Goal: Browse casually: Explore the website without a specific task or goal

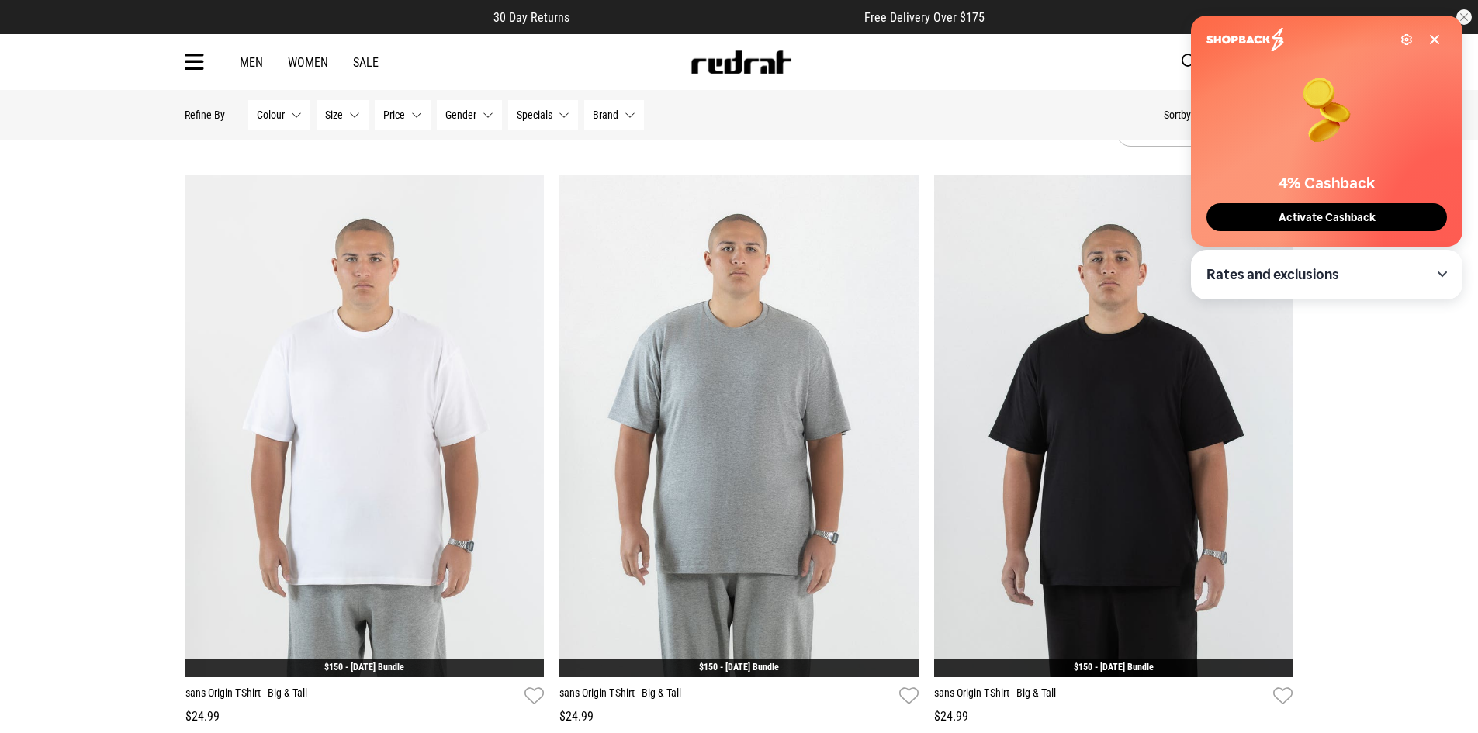
scroll to position [78, 0]
click at [1341, 220] on span "Activate Cashback" at bounding box center [1327, 217] width 106 height 13
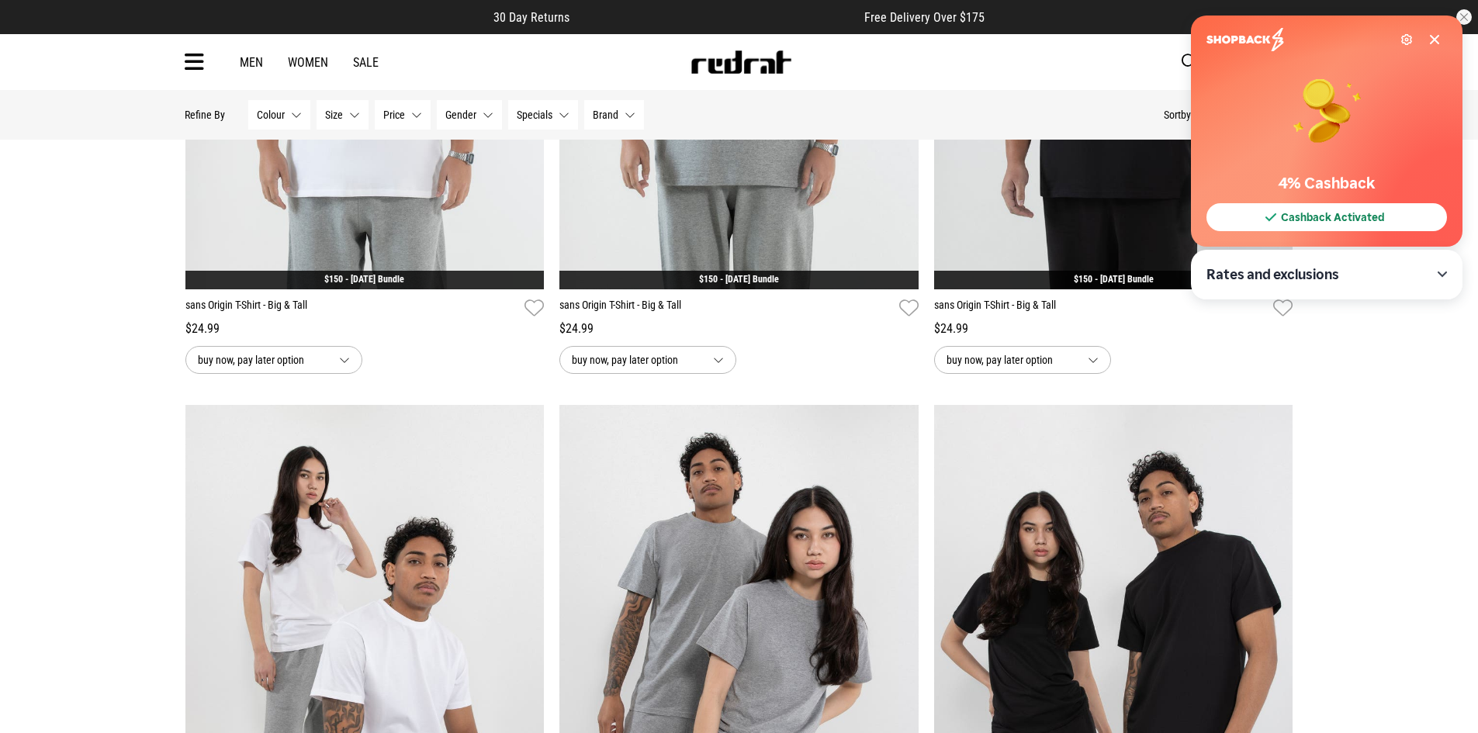
scroll to position [466, 0]
click at [1432, 33] on div "Settings" at bounding box center [1323, 39] width 234 height 23
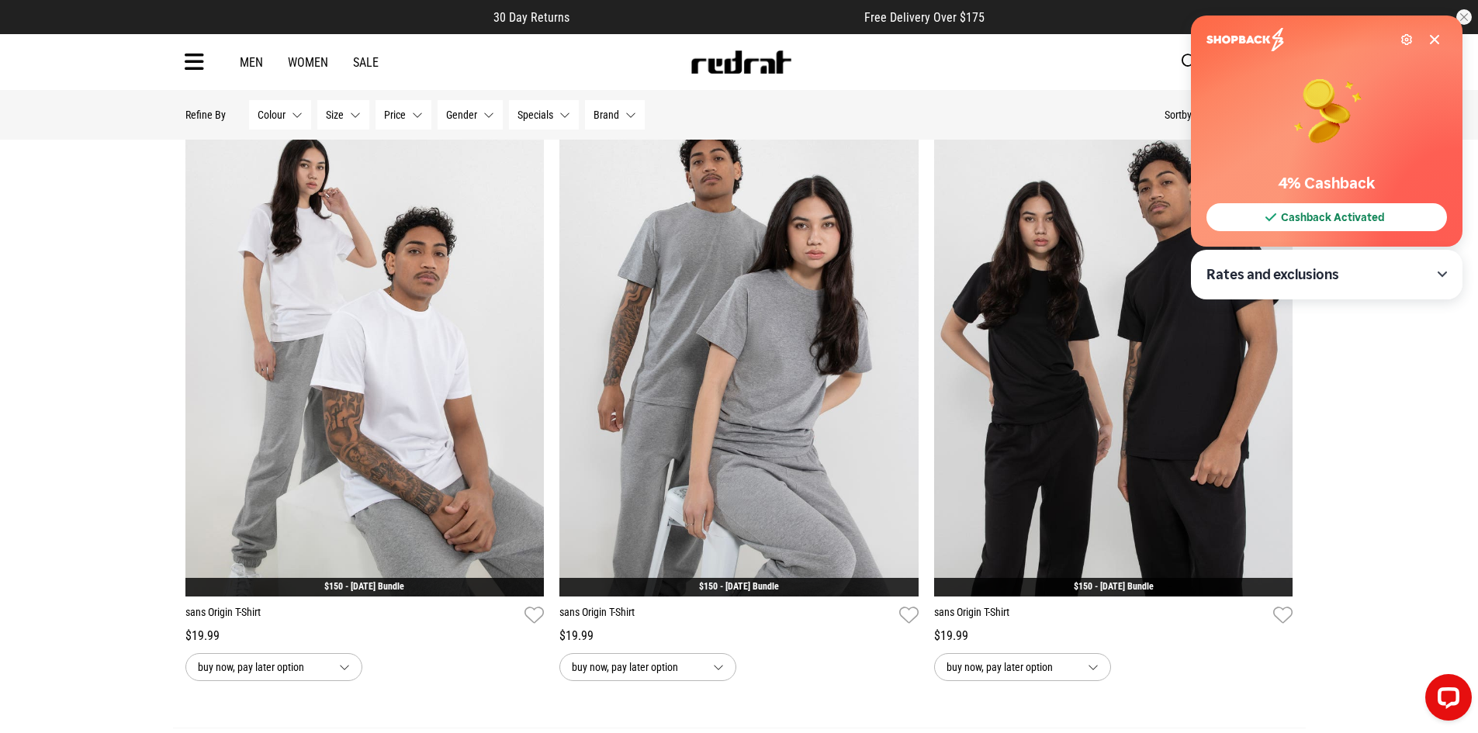
scroll to position [0, 0]
click at [1414, 396] on div "**********" at bounding box center [739, 64] width 1478 height 1502
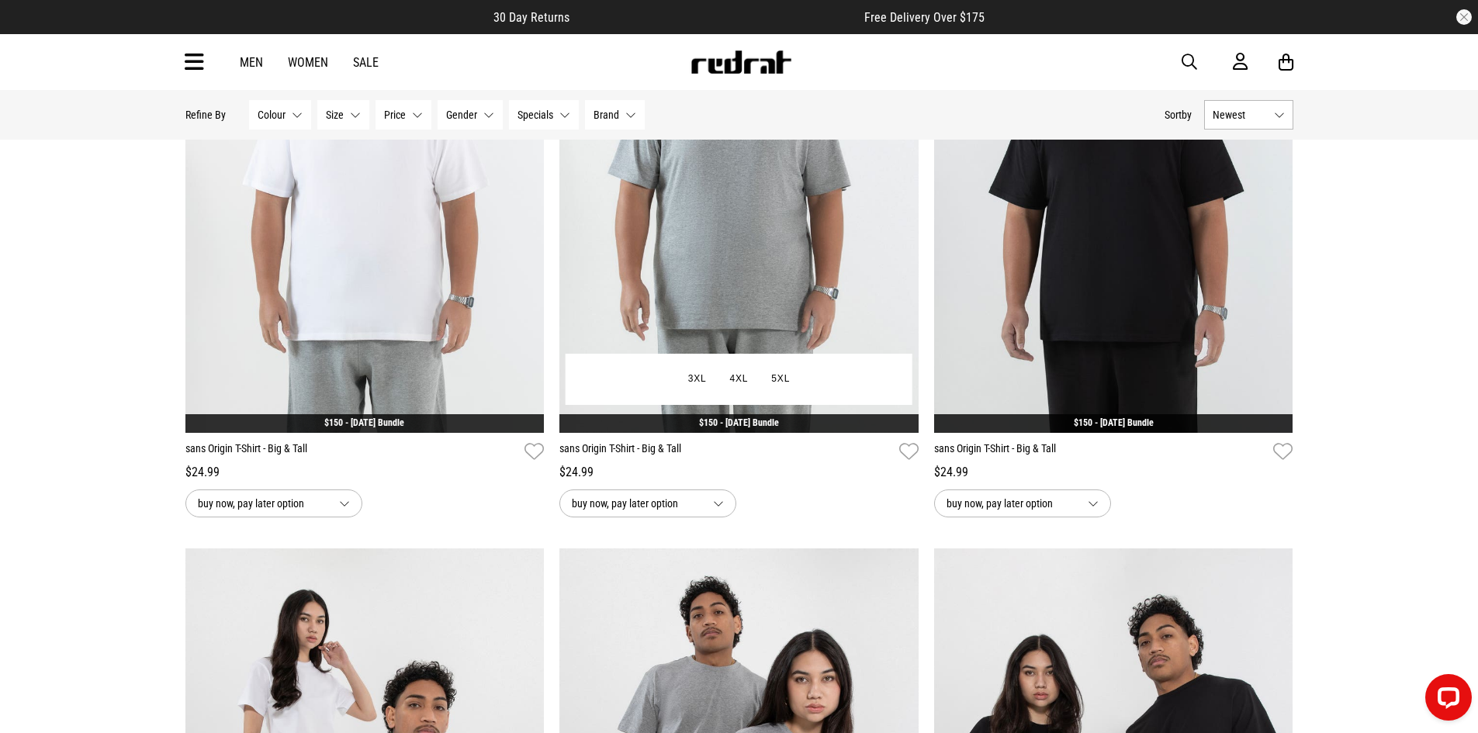
scroll to position [155, 0]
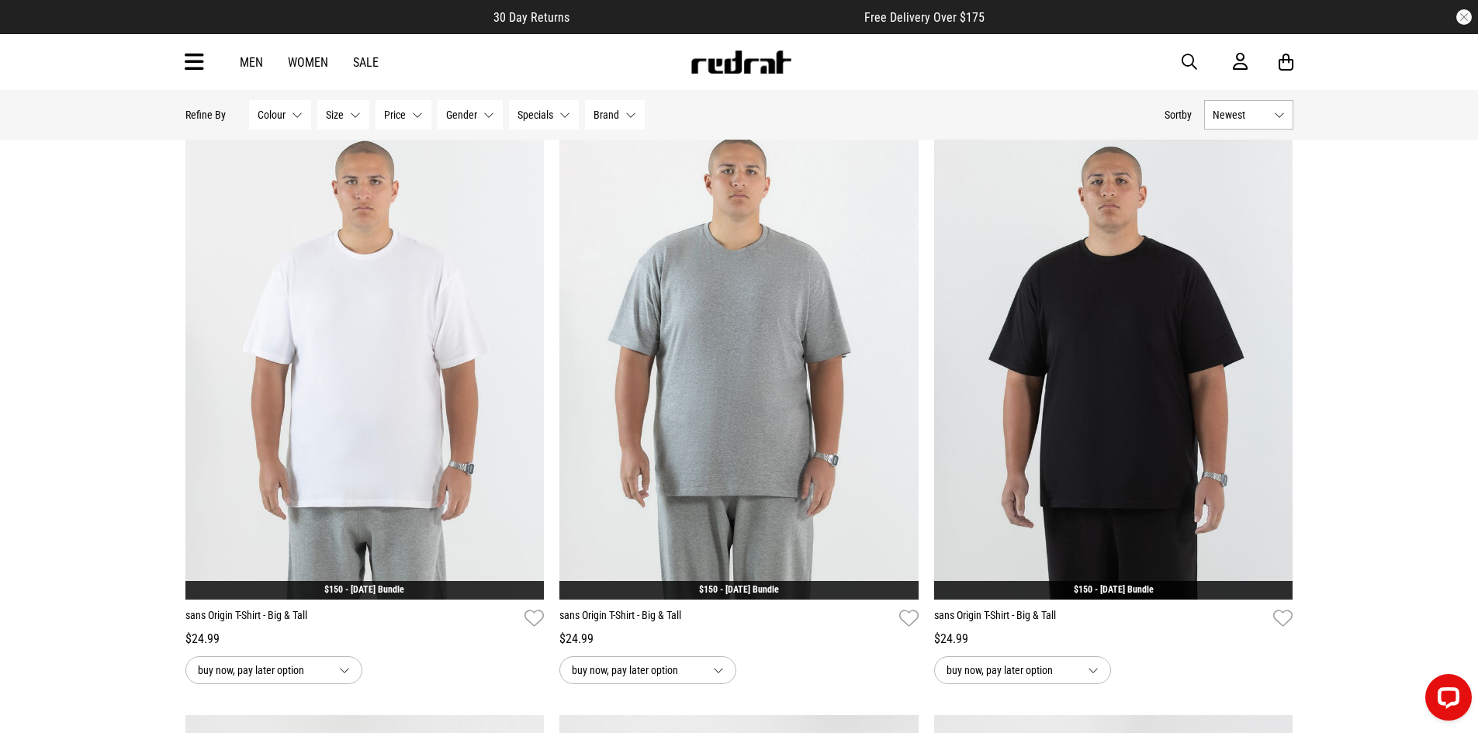
click at [718, 63] on img at bounding box center [741, 61] width 102 height 23
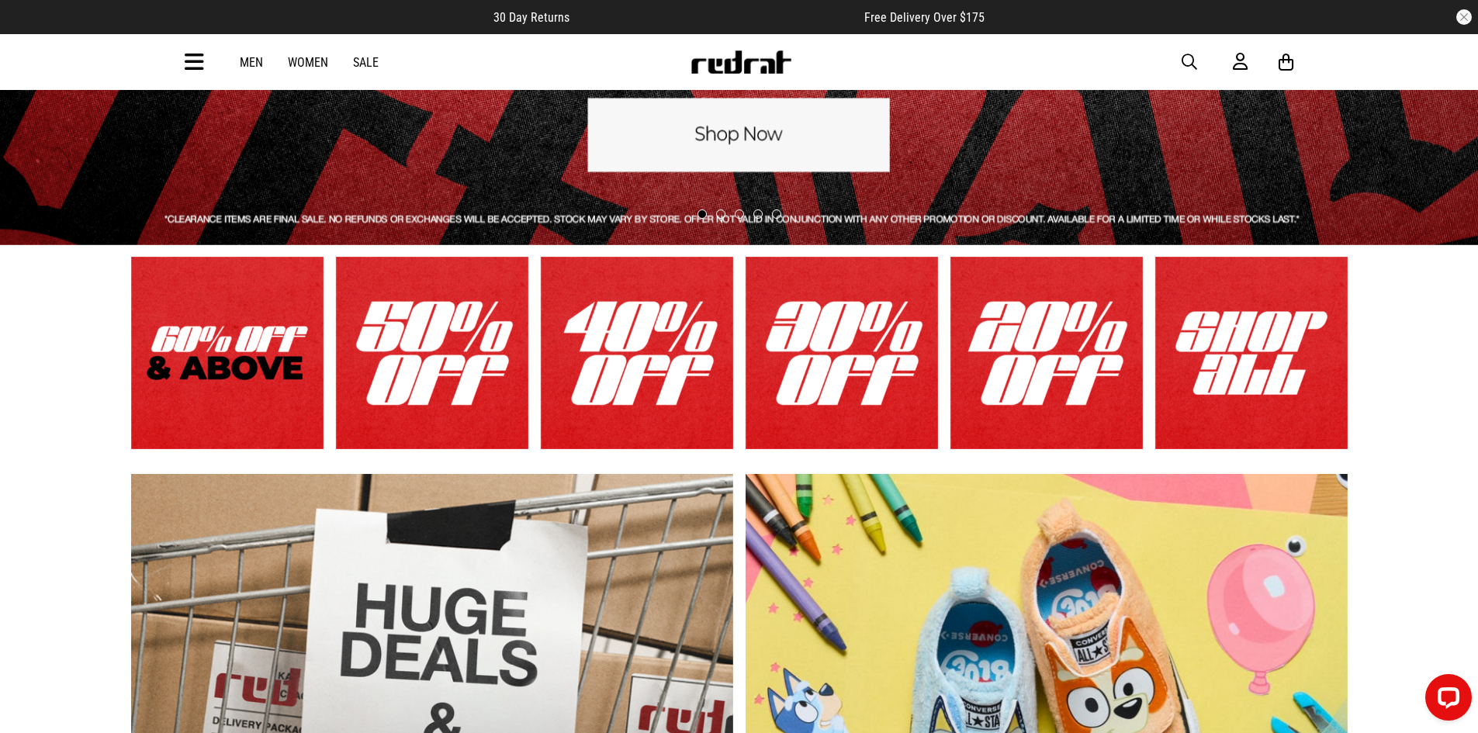
scroll to position [621, 0]
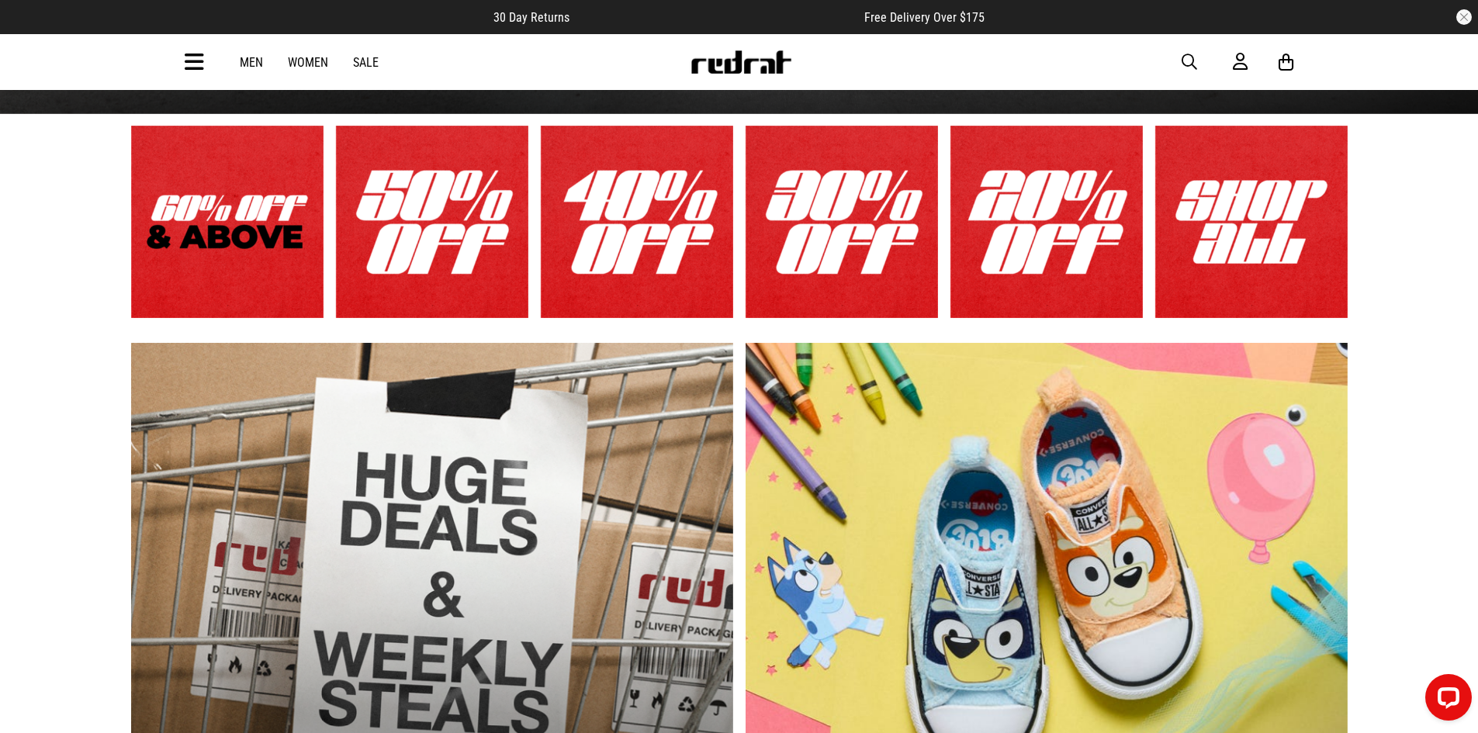
click at [289, 244] on link "1 / 6" at bounding box center [227, 222] width 192 height 192
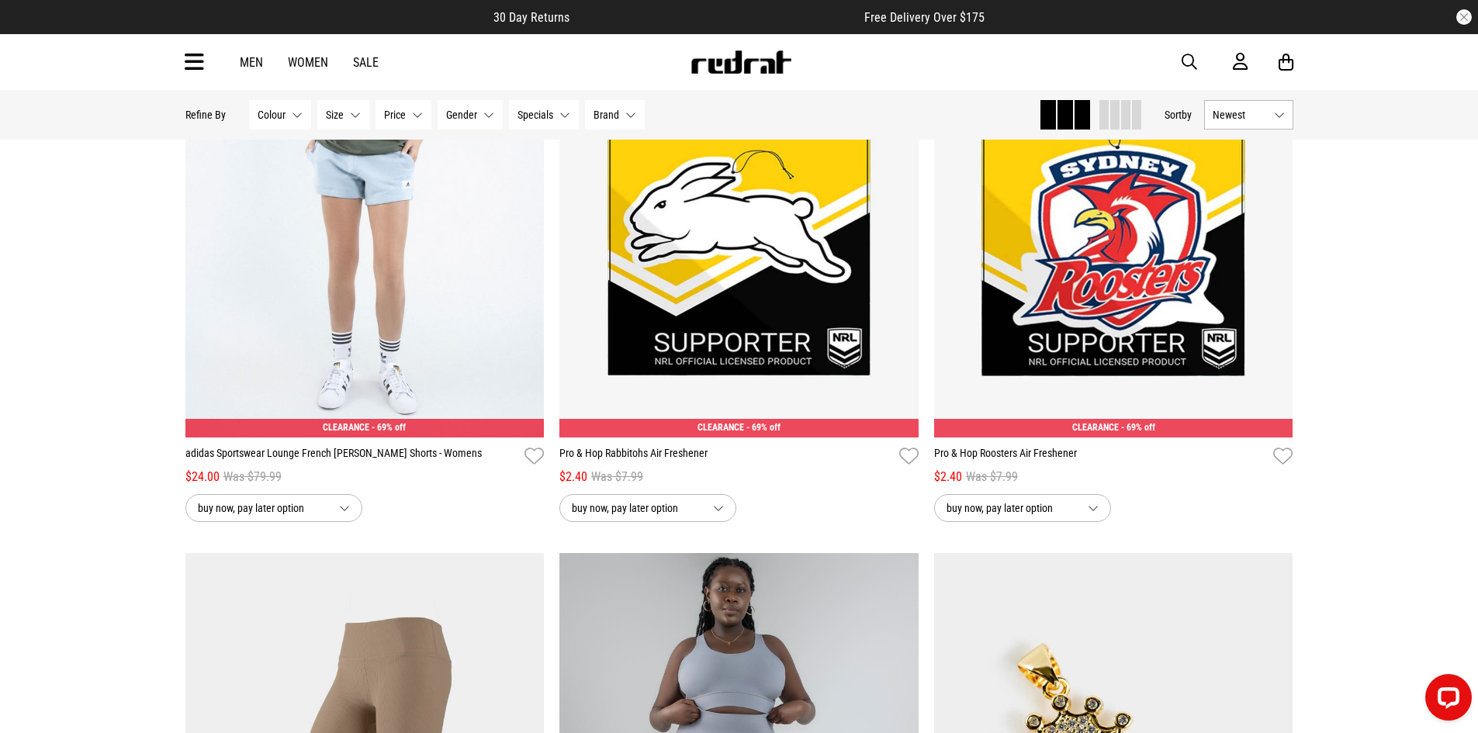
scroll to position [3636, 0]
